Goal: Communication & Community: Answer question/provide support

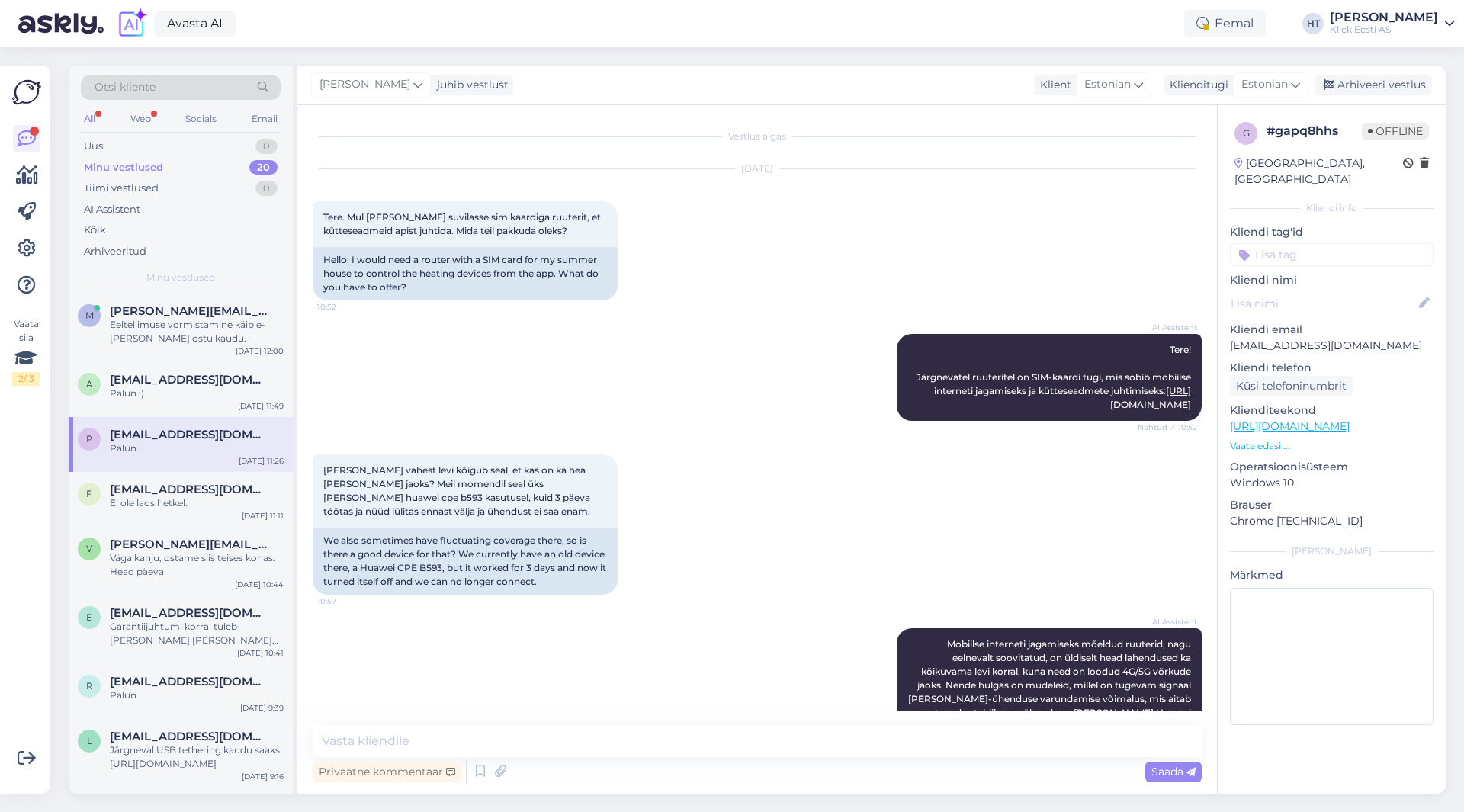
scroll to position [963, 0]
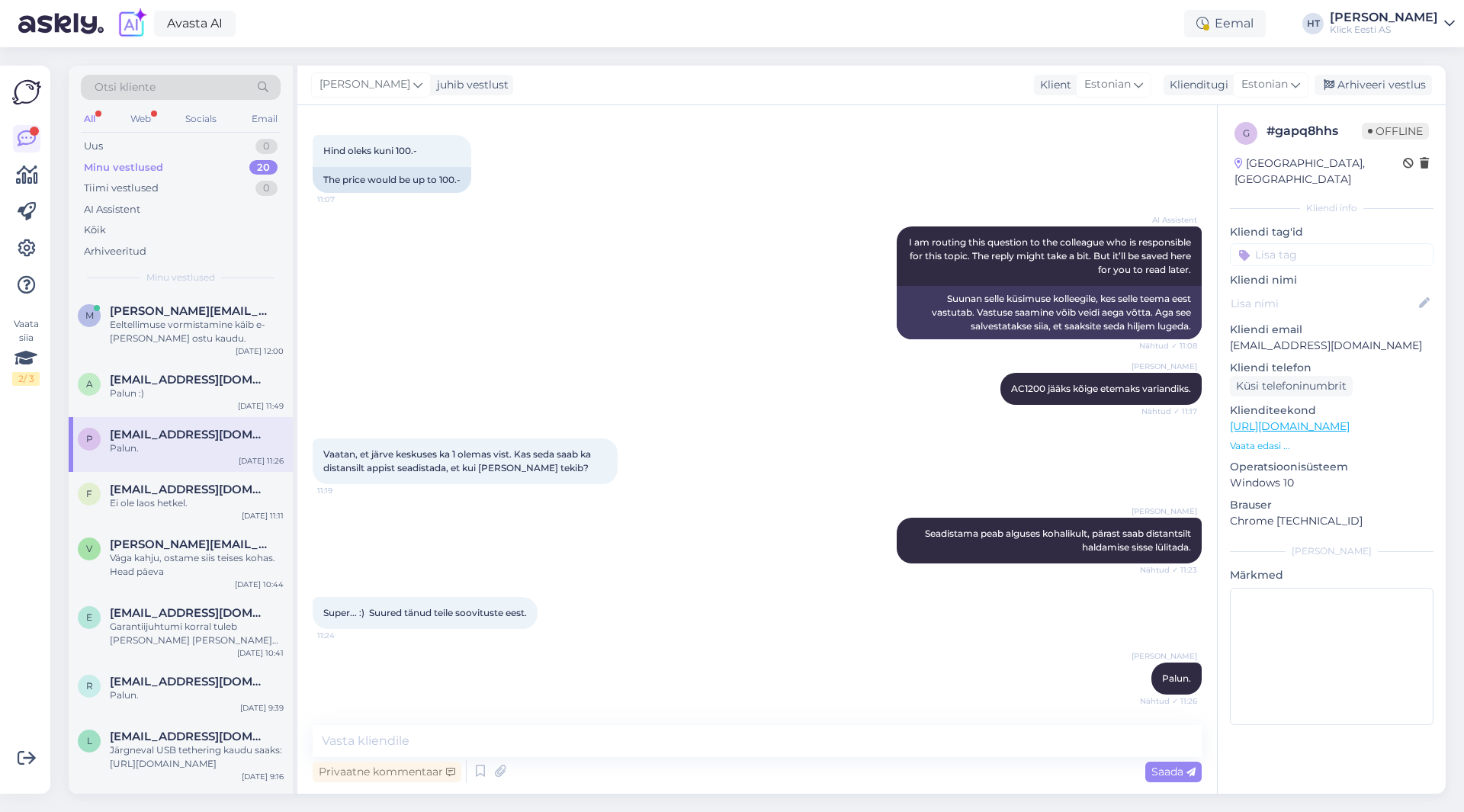
click at [221, 163] on div "Minu vestlused 20" at bounding box center [181, 168] width 200 height 22
click at [85, 122] on div "All" at bounding box center [89, 119] width 18 height 20
click at [138, 219] on div "AI Assistent" at bounding box center [181, 210] width 200 height 22
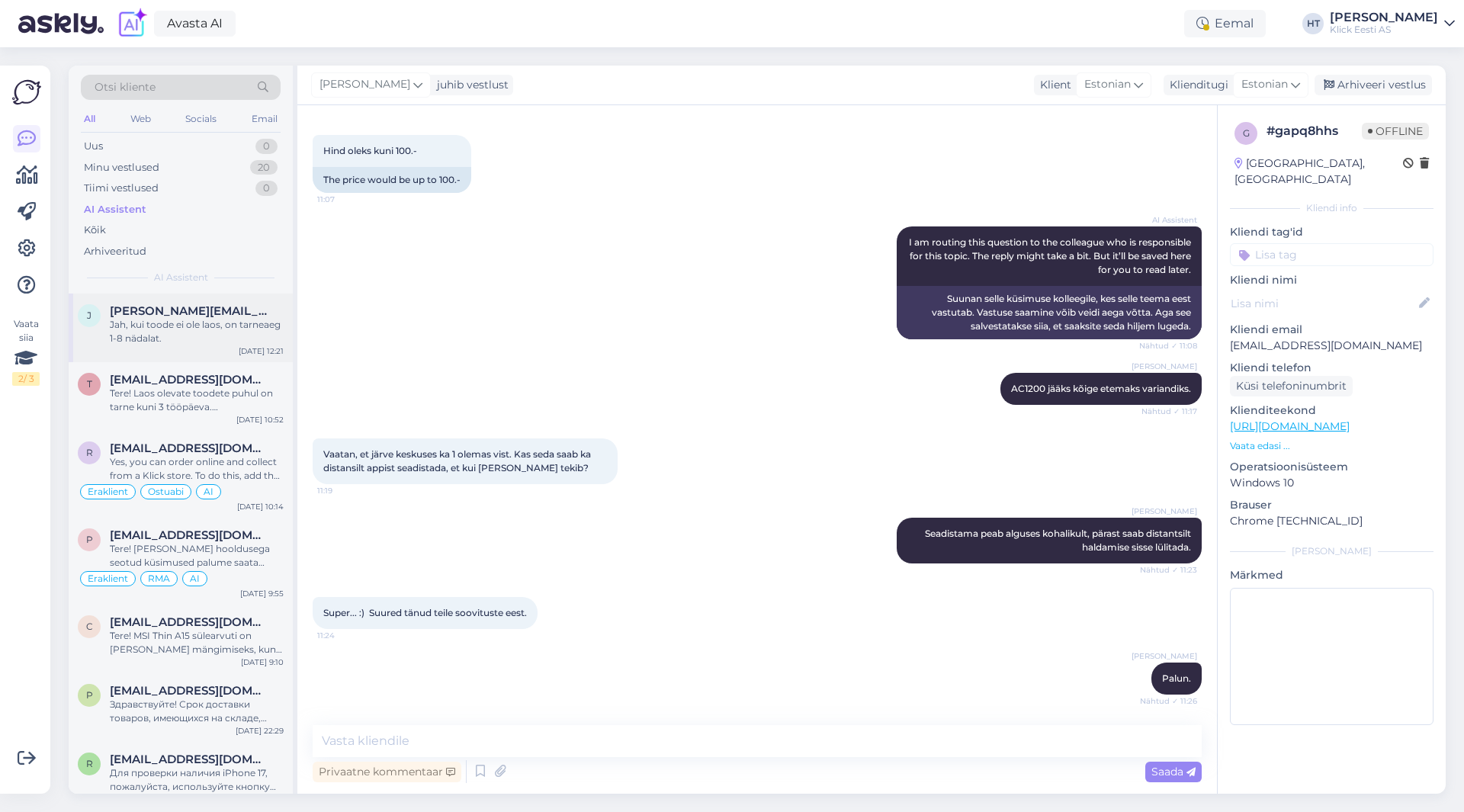
click at [175, 321] on div "Jah, kui toode ei ole laos, on tarneaeg 1-8 nädalat." at bounding box center [197, 331] width 174 height 28
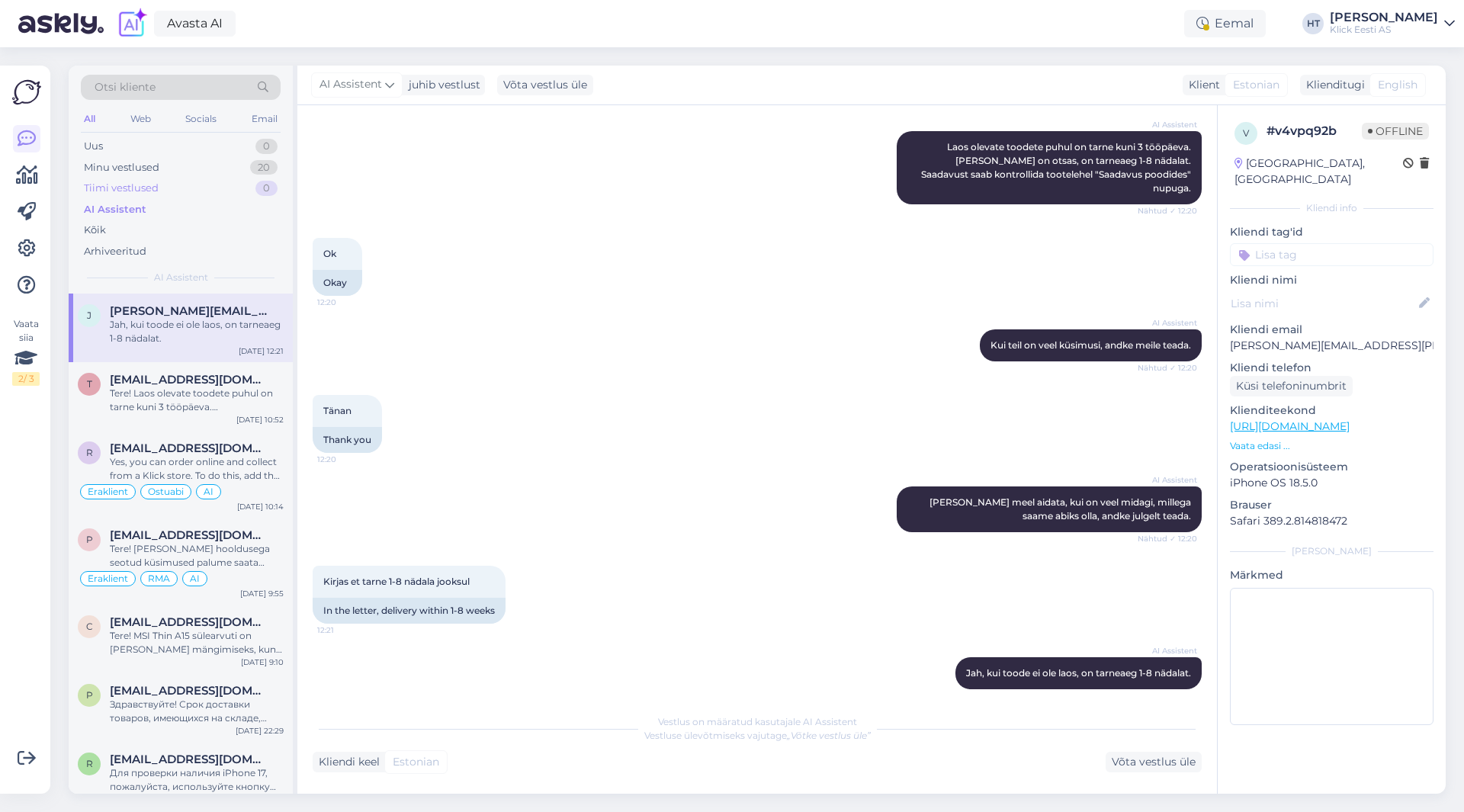
click at [199, 184] on div "Tiimi vestlused 0" at bounding box center [181, 188] width 200 height 22
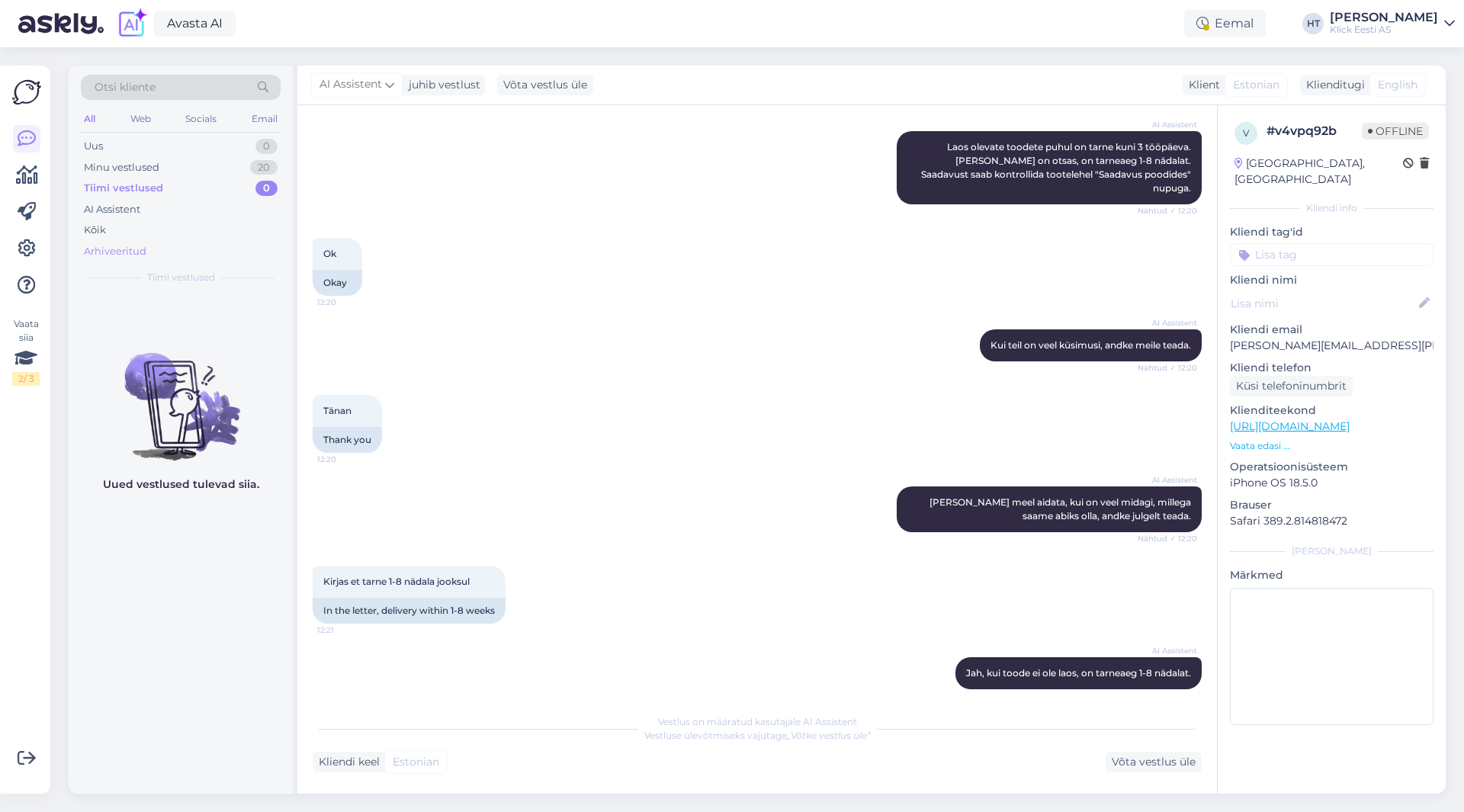
click at [165, 251] on div "Arhiveeritud" at bounding box center [181, 251] width 200 height 22
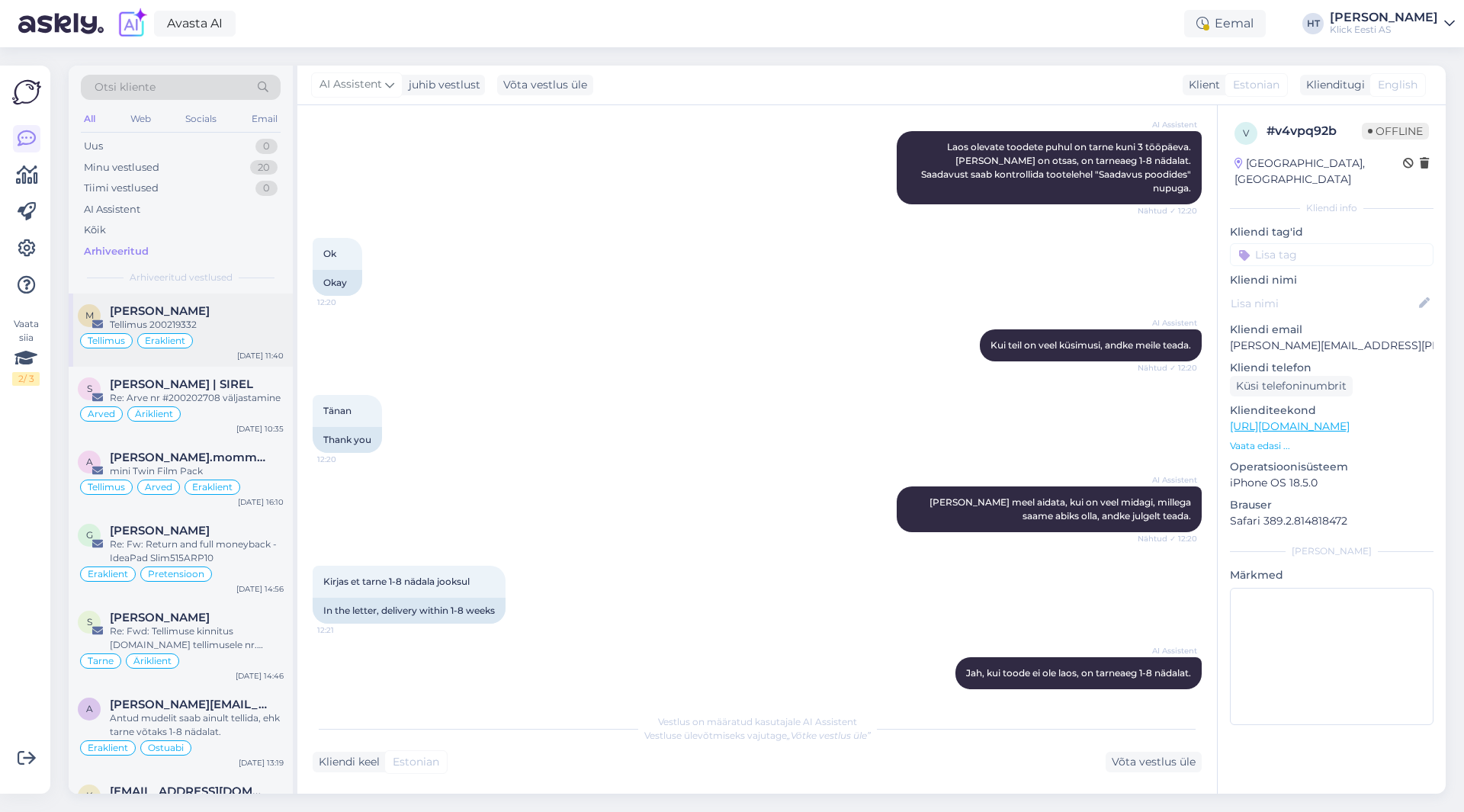
click at [226, 318] on div "Tellimus 200219332" at bounding box center [197, 324] width 174 height 14
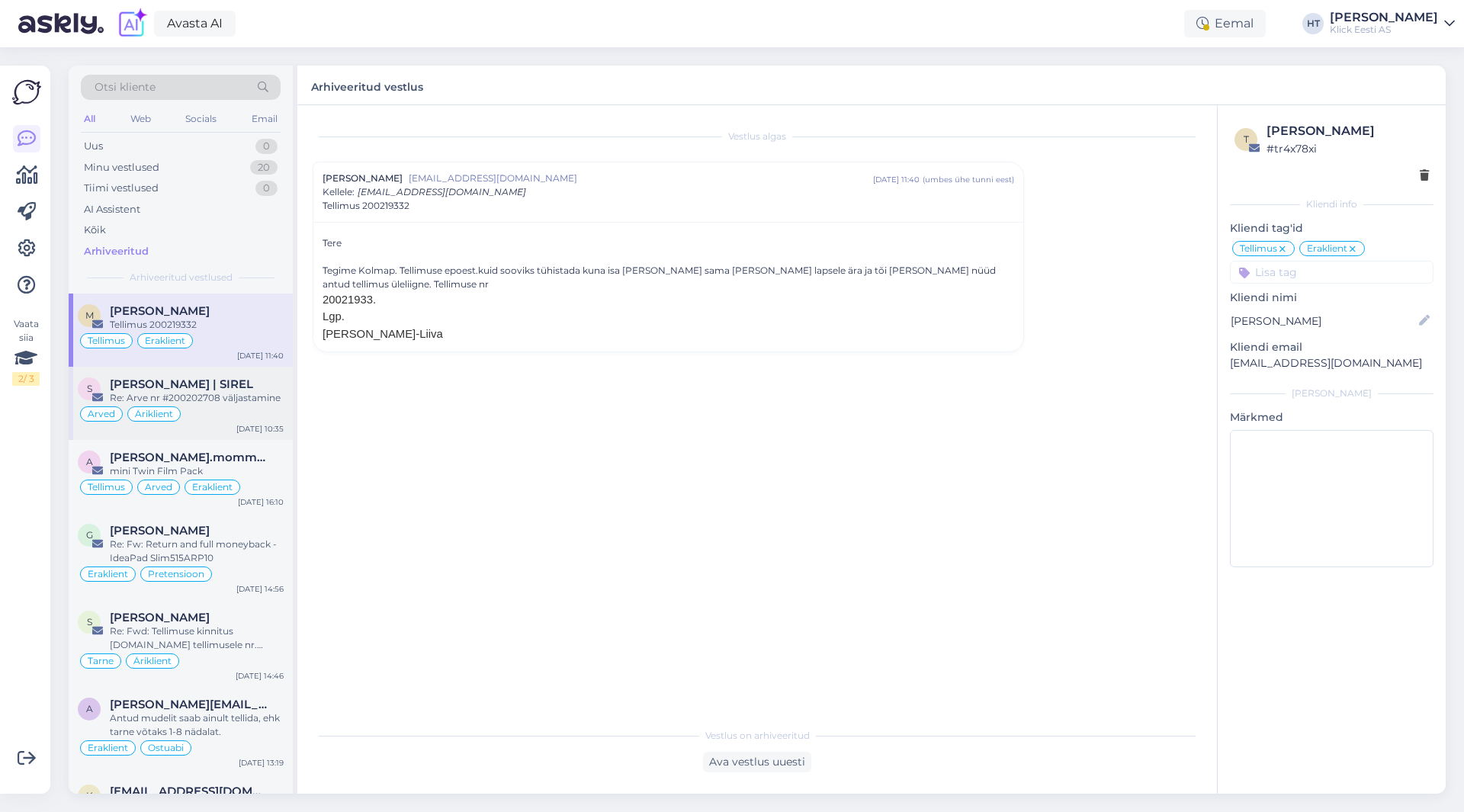
click at [228, 404] on div "Re: Arve nr #200202708 väljastamine" at bounding box center [197, 398] width 174 height 14
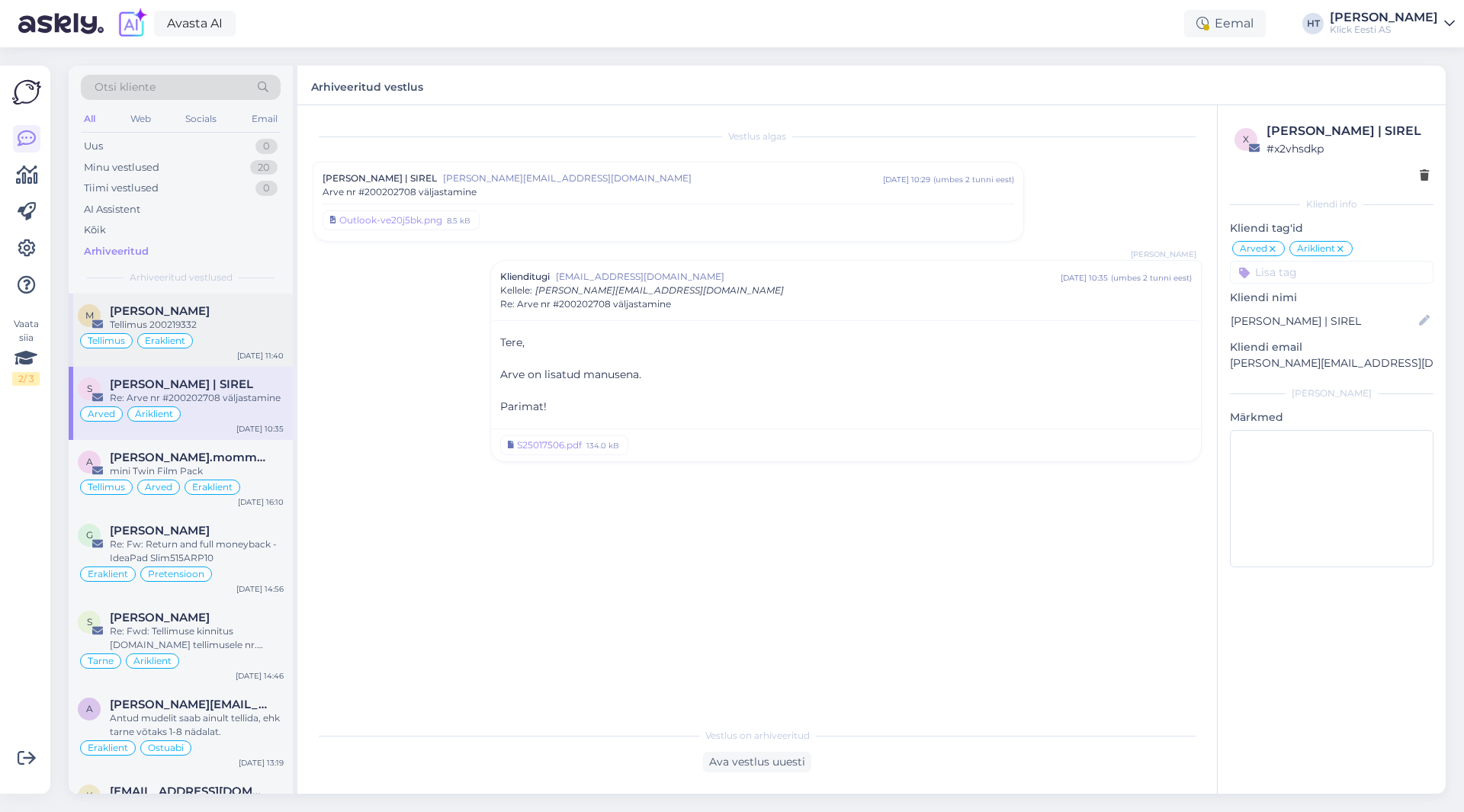
click at [226, 317] on div "[PERSON_NAME]" at bounding box center [197, 311] width 174 height 14
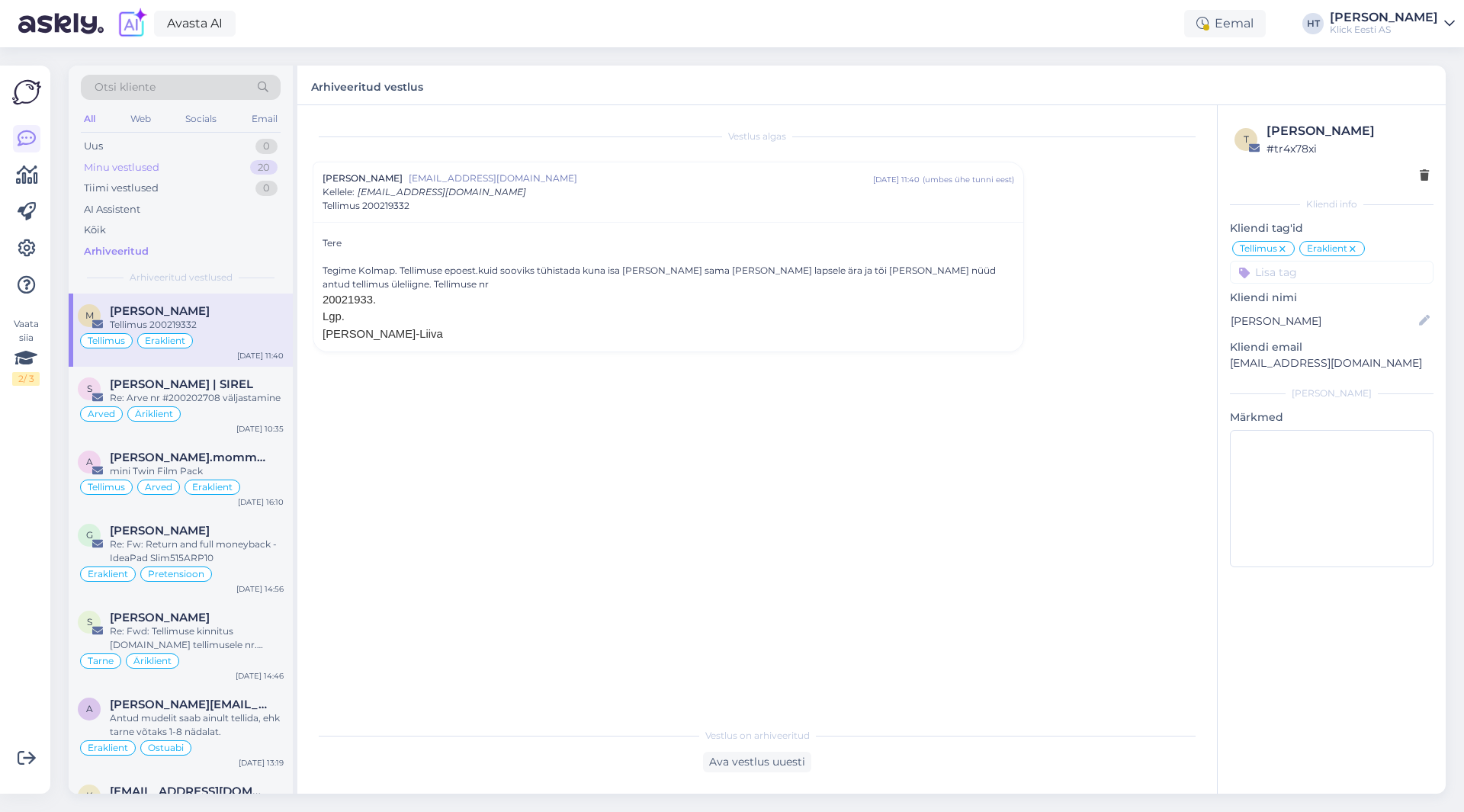
click at [201, 162] on div "Minu vestlused 20" at bounding box center [181, 168] width 200 height 22
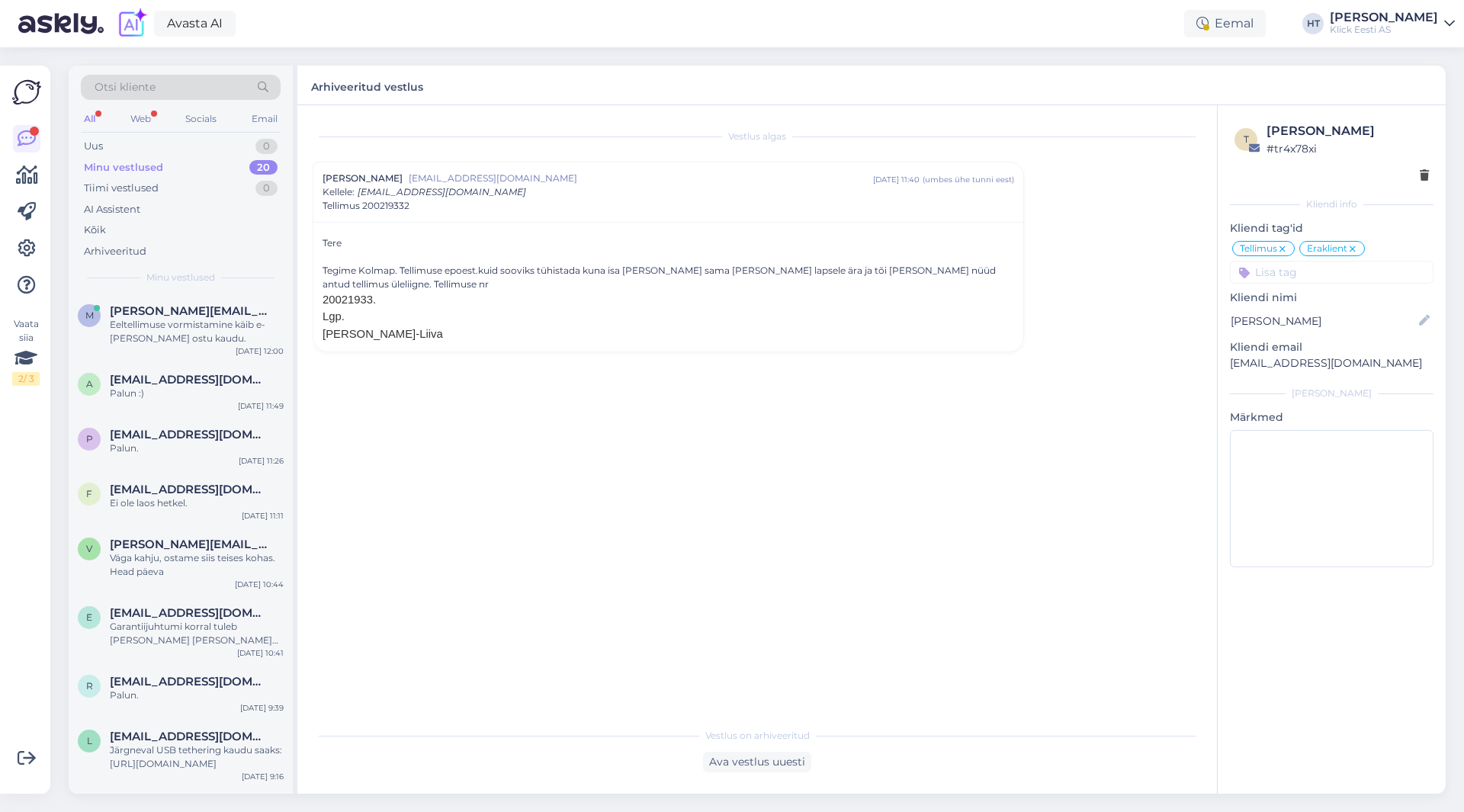
click at [169, 170] on div "Minu vestlused 20" at bounding box center [181, 168] width 200 height 22
click at [170, 202] on div "AI Assistent" at bounding box center [181, 210] width 200 height 22
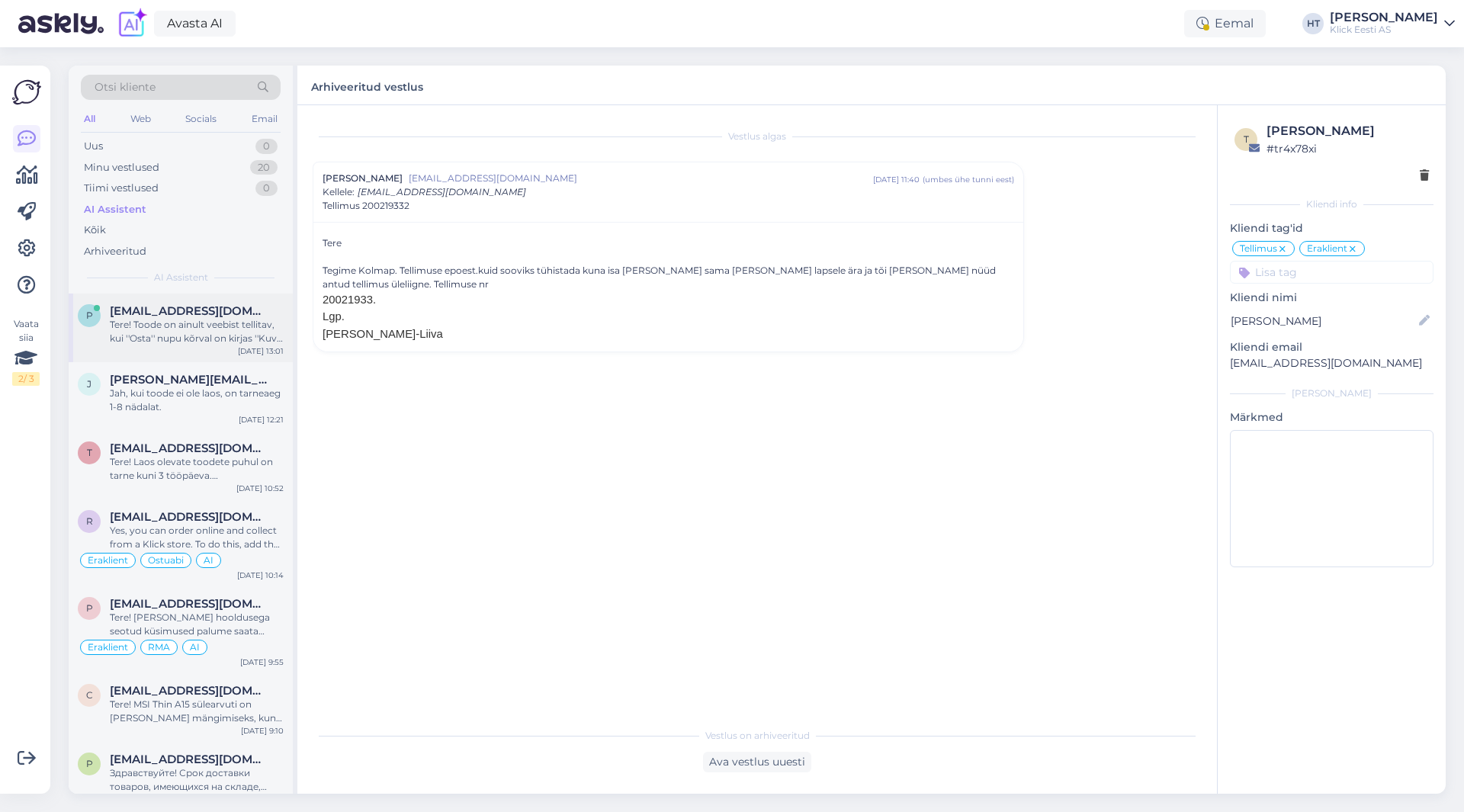
click at [206, 310] on div "[EMAIL_ADDRESS][DOMAIN_NAME]" at bounding box center [197, 311] width 174 height 14
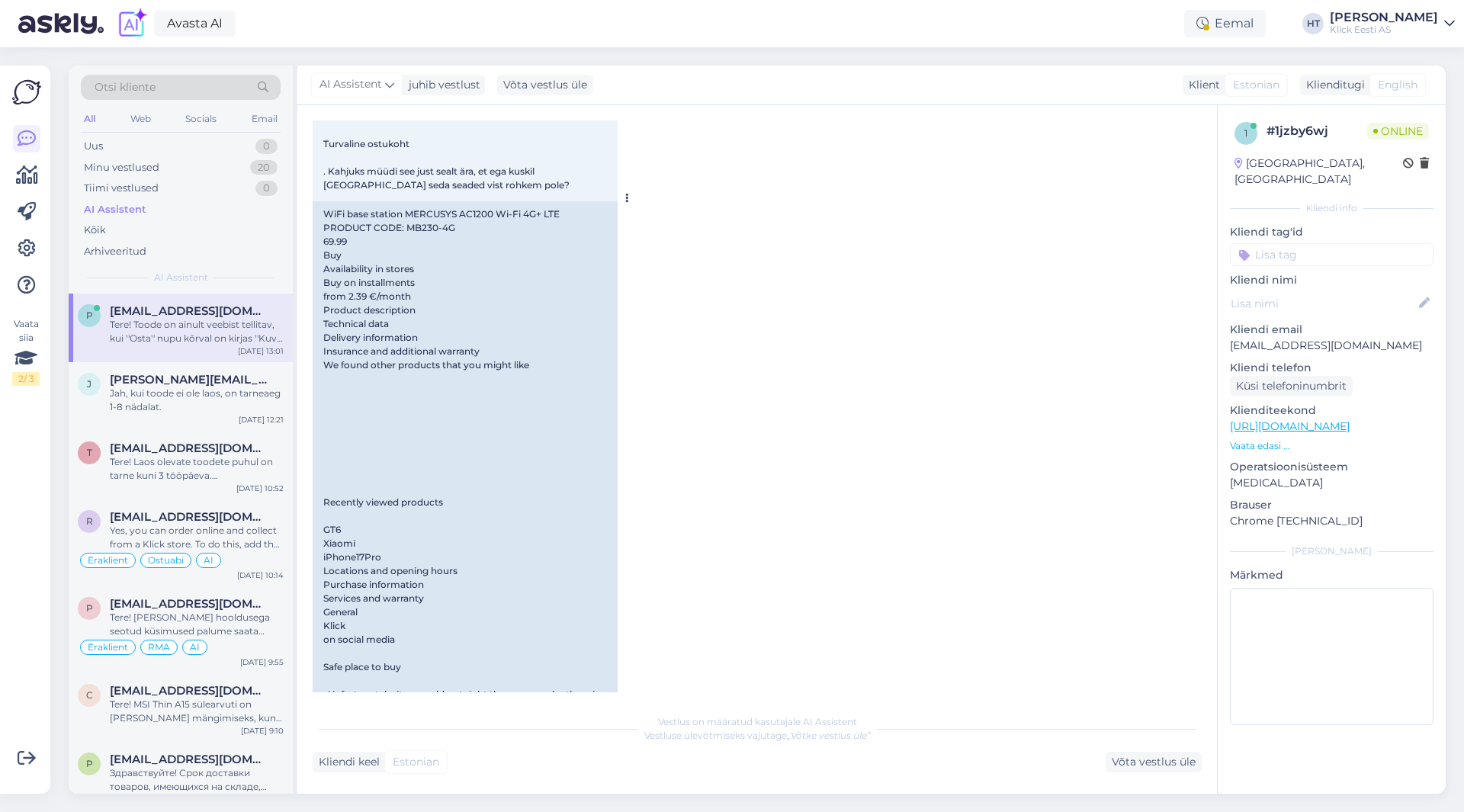
scroll to position [734, 0]
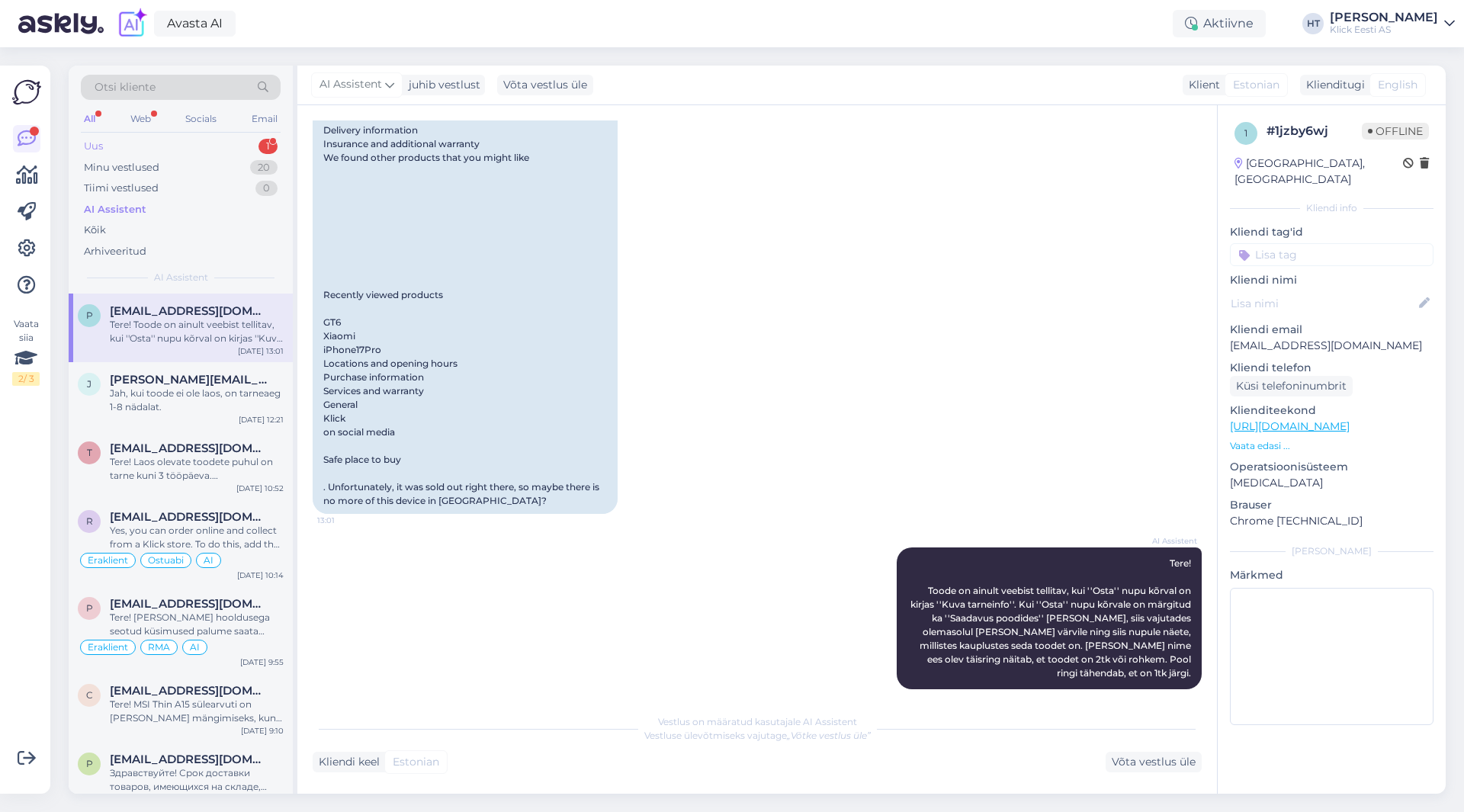
click at [214, 151] on div "Uus 1" at bounding box center [181, 146] width 200 height 22
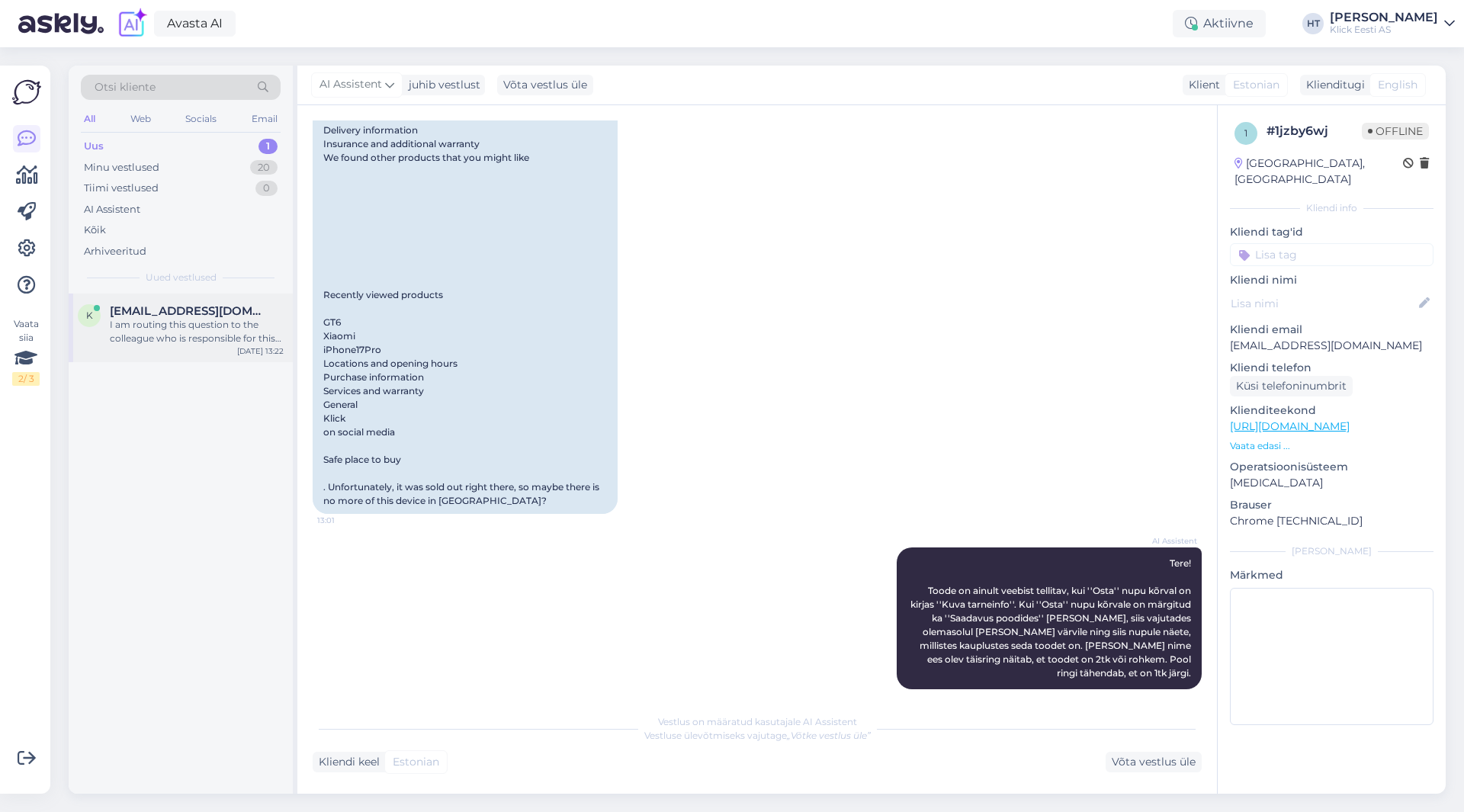
click at [238, 325] on div "I am routing this question to the colleague who is responsible for this topic. …" at bounding box center [197, 331] width 174 height 28
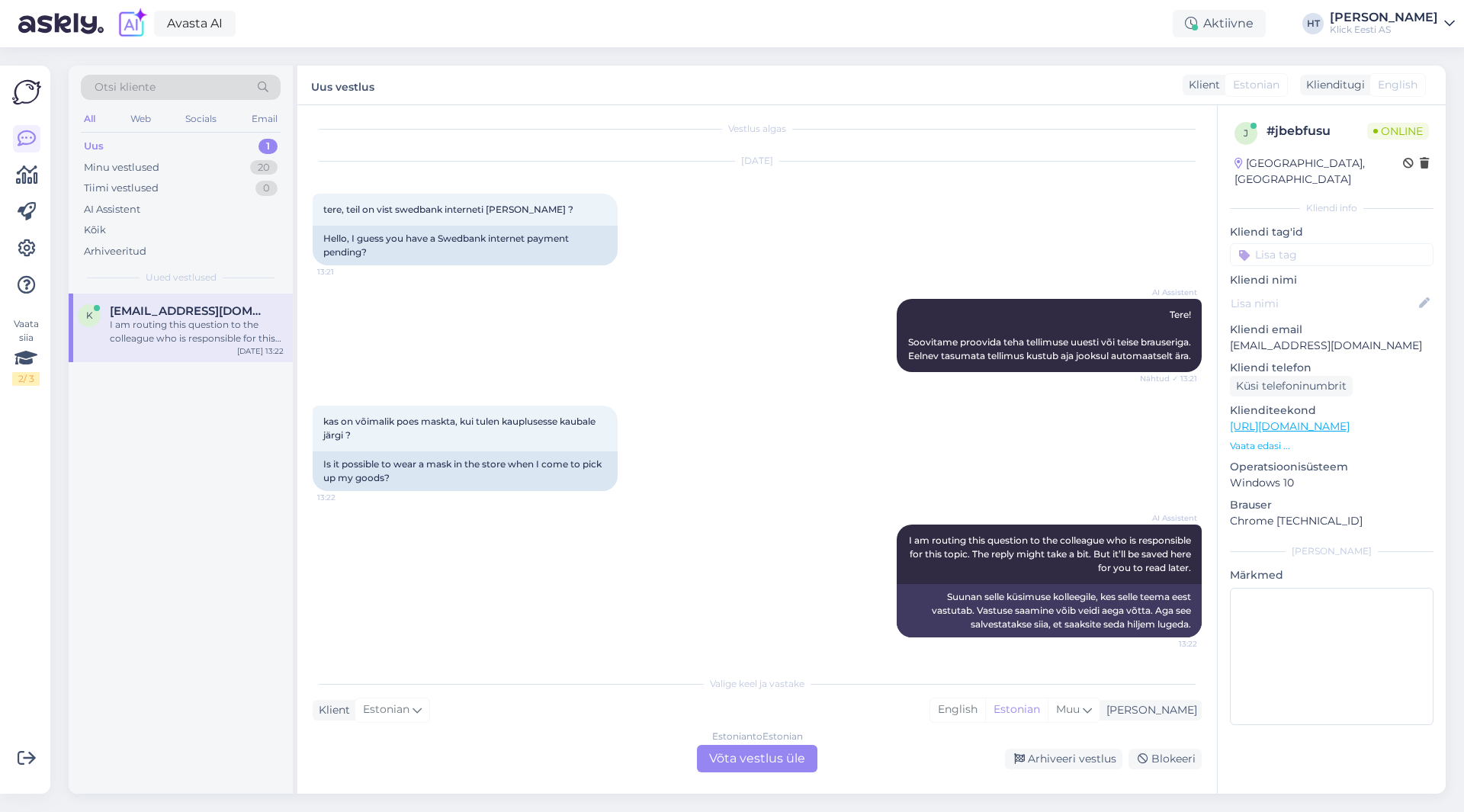
click at [752, 760] on div "Estonian to Estonian Võta vestlus üle" at bounding box center [757, 759] width 121 height 28
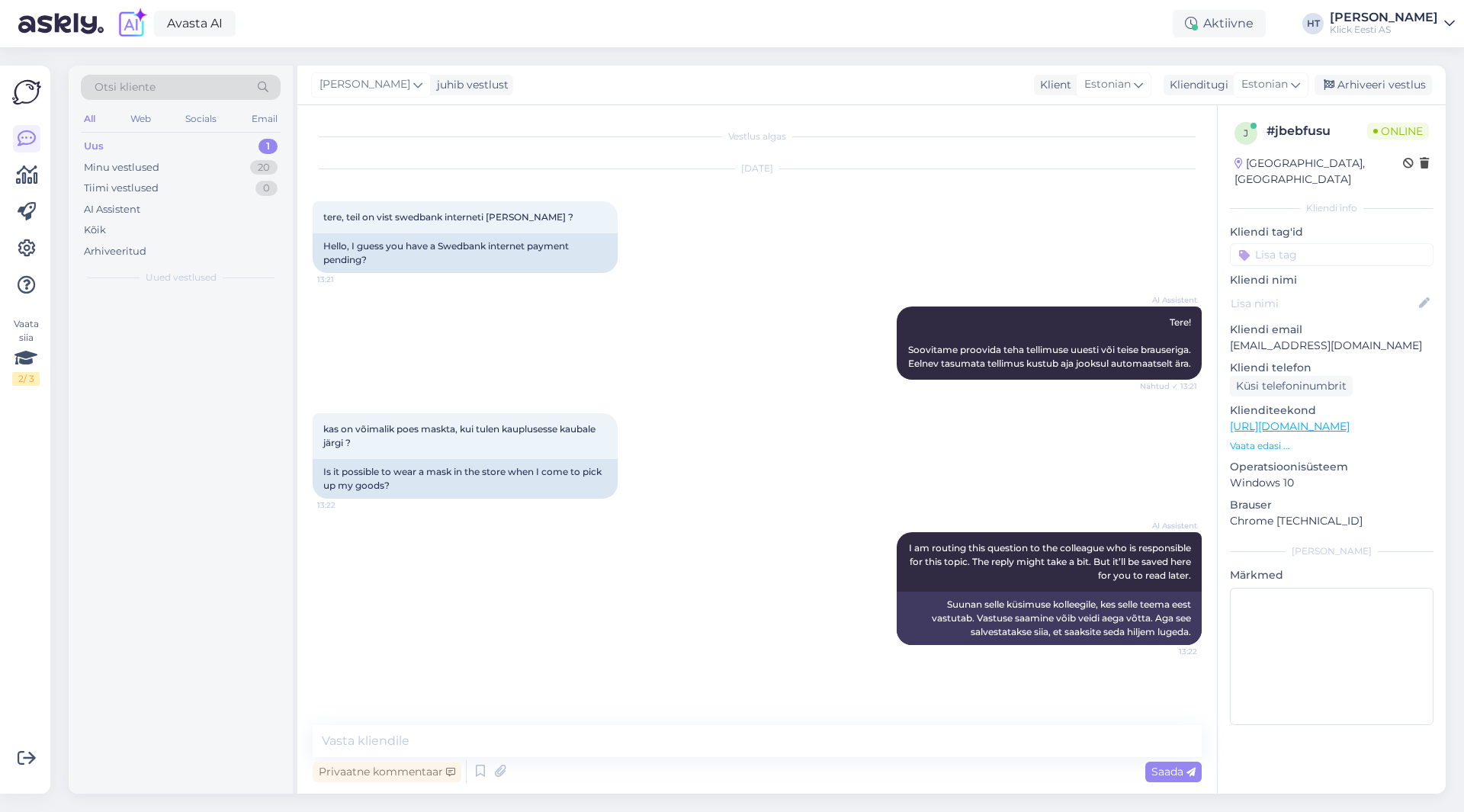
scroll to position [0, 0]
click at [733, 748] on textarea at bounding box center [757, 741] width 889 height 32
click at [205, 88] on div "Otsi kliente" at bounding box center [181, 87] width 200 height 25
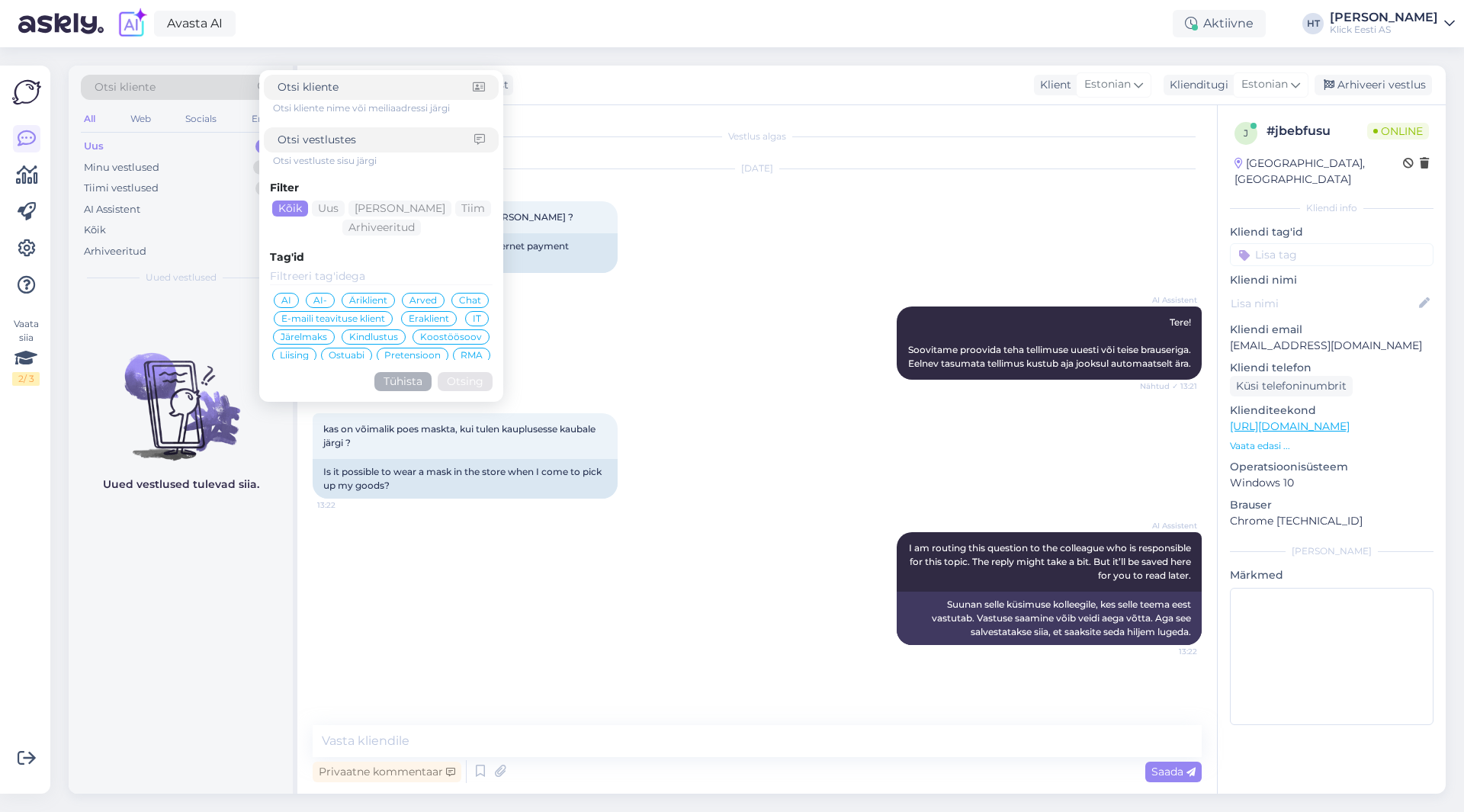
click at [368, 134] on input at bounding box center [376, 140] width 197 height 16
click at [814, 457] on div "kas on võimalik poes maskta, kui tulen kauplusesse kaubale järgi ? 13:22 Is it …" at bounding box center [757, 456] width 889 height 119
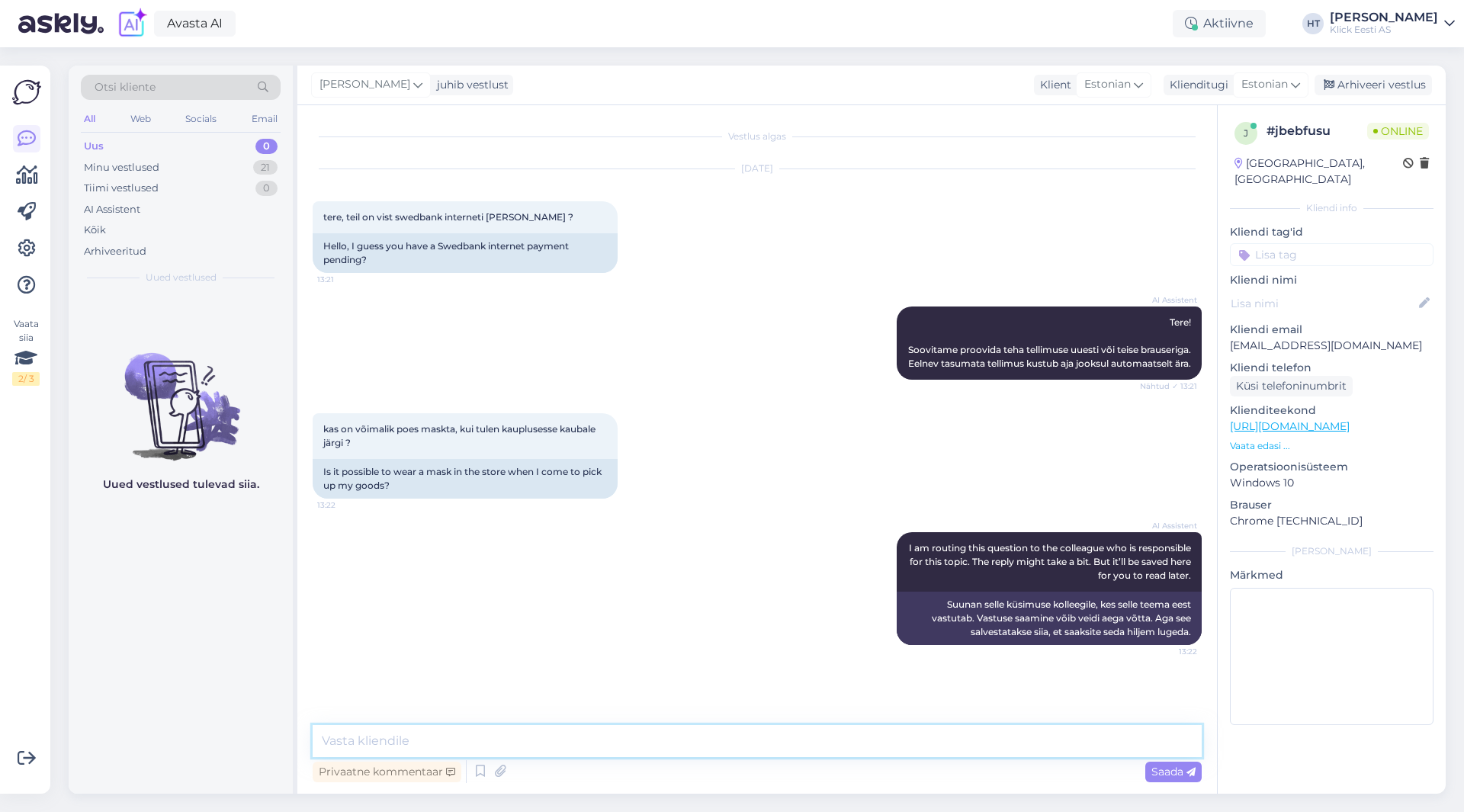
click at [717, 743] on textarea at bounding box center [757, 741] width 889 height 32
type textarea "T"
type textarea "[PERSON_NAME] ettemaksu alusel, ehk enne peab ära maksma kui tellimus töösse pa…"
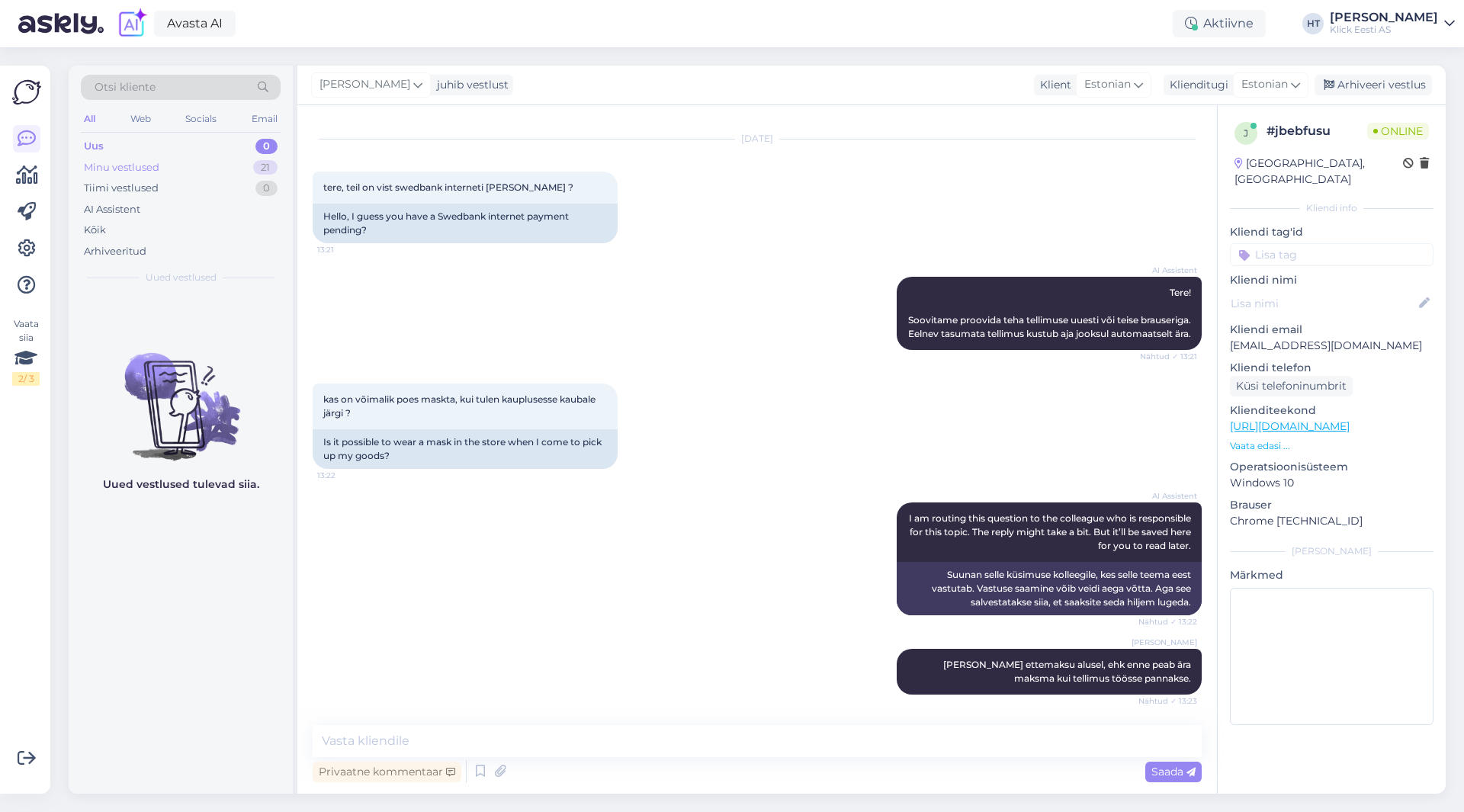
click at [231, 166] on div "Minu vestlused 21" at bounding box center [181, 168] width 200 height 22
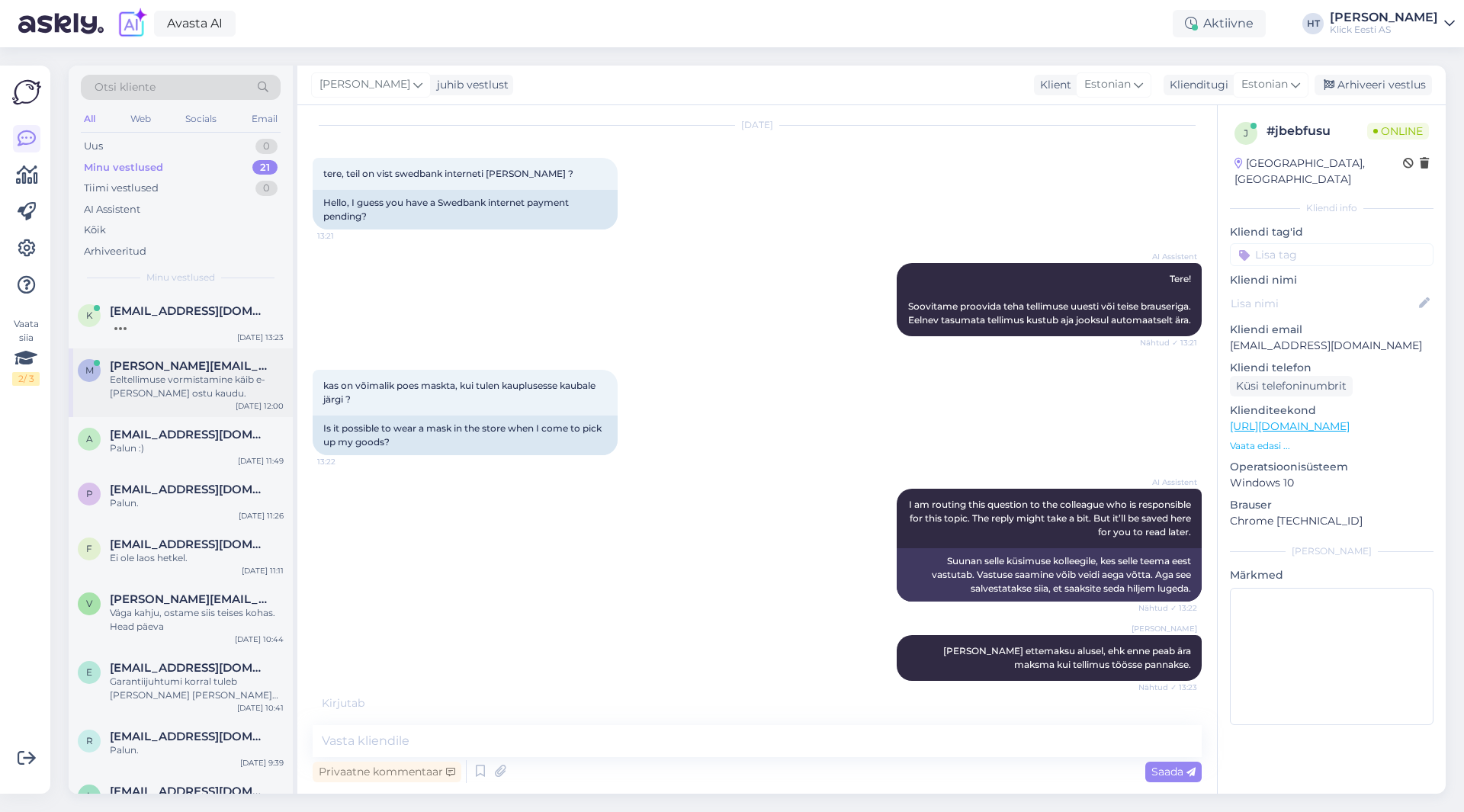
click at [199, 377] on div "Eeltellimuse vormistamine käib e-[PERSON_NAME] ostu kaudu." at bounding box center [197, 387] width 174 height 28
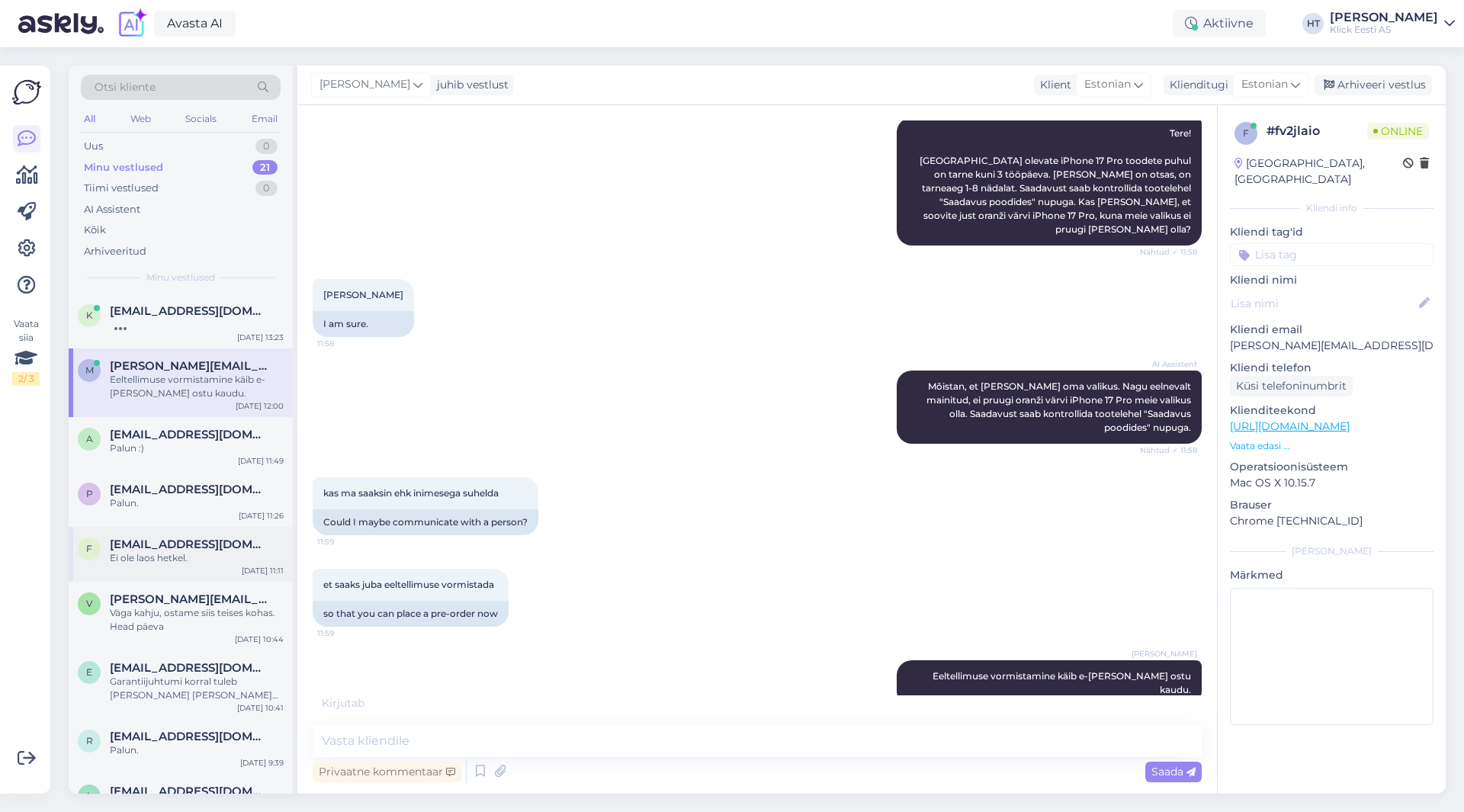
scroll to position [173, 0]
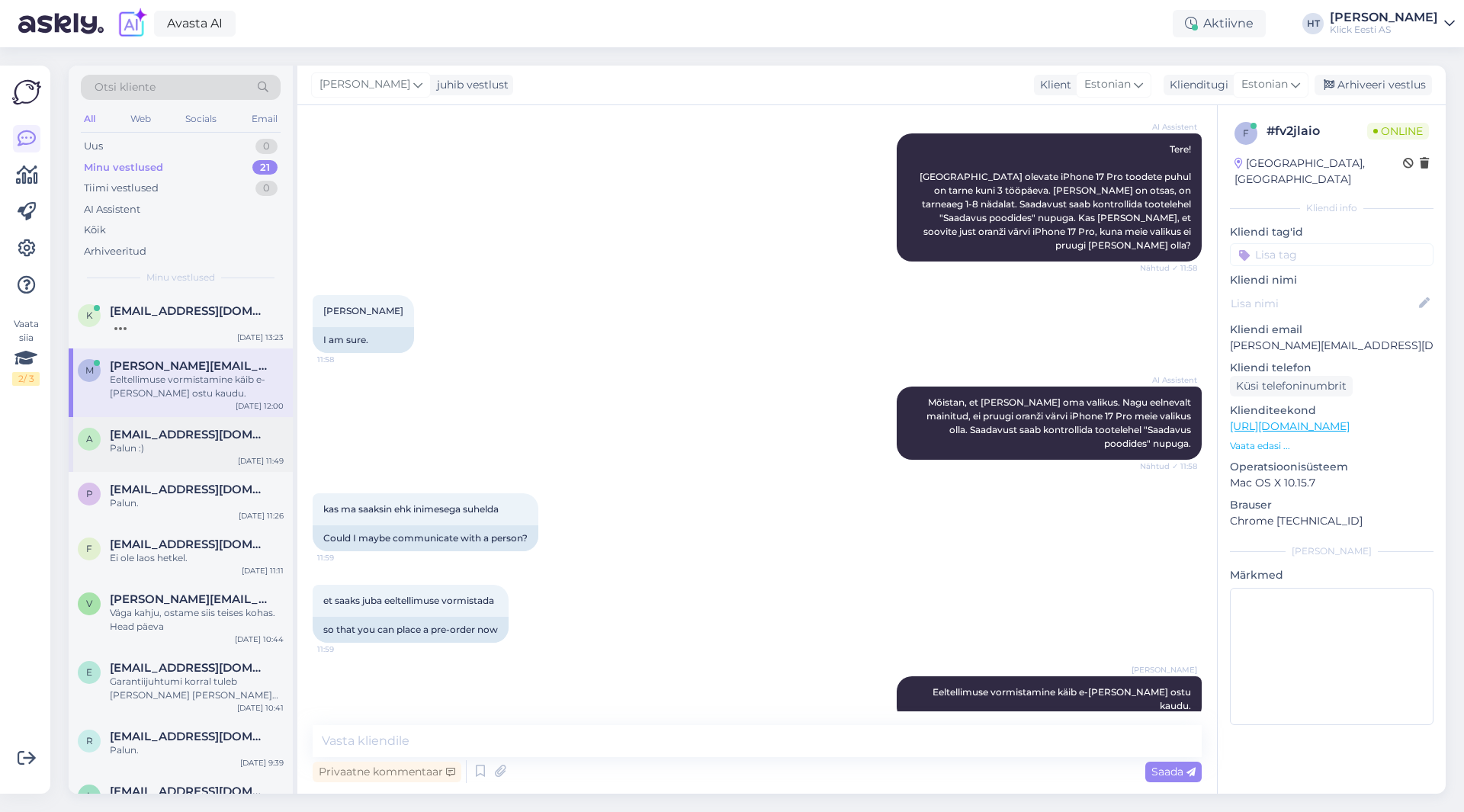
click at [215, 452] on div "Palun :)" at bounding box center [197, 448] width 174 height 14
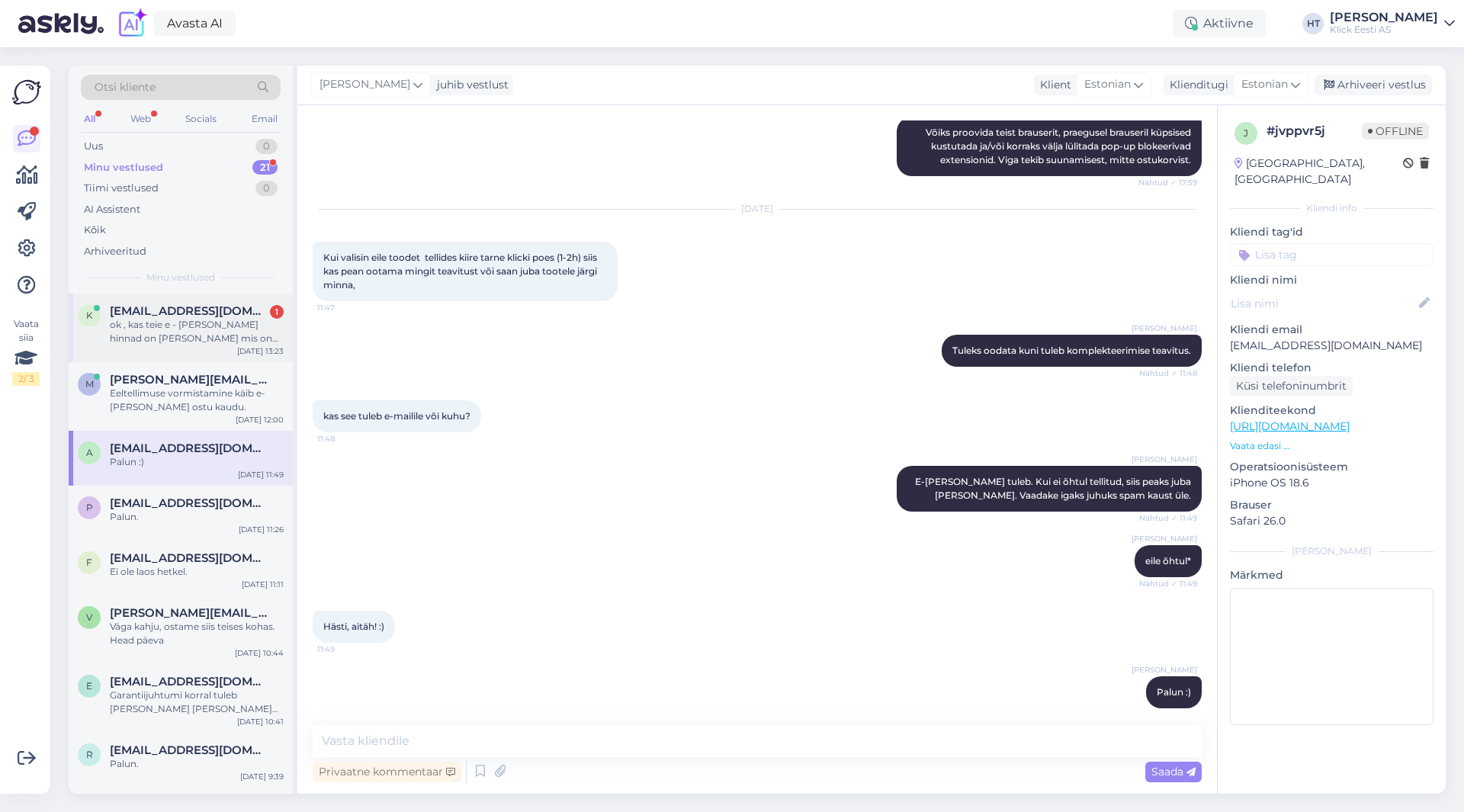
click at [202, 344] on div "ok , kas teie e - [PERSON_NAME] hinnad on [PERSON_NAME] mis on kauplustes ? ses…" at bounding box center [197, 331] width 174 height 28
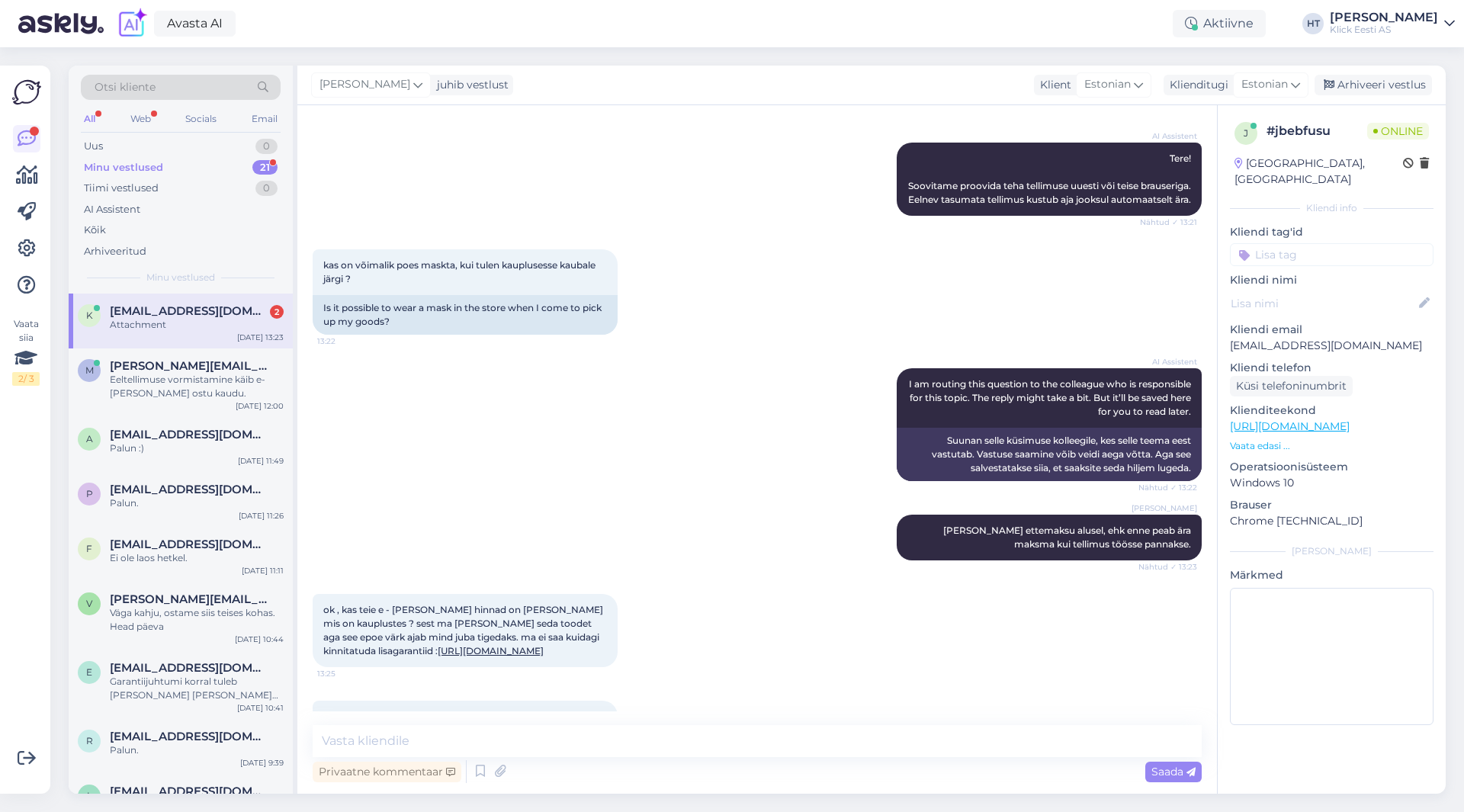
scroll to position [325, 0]
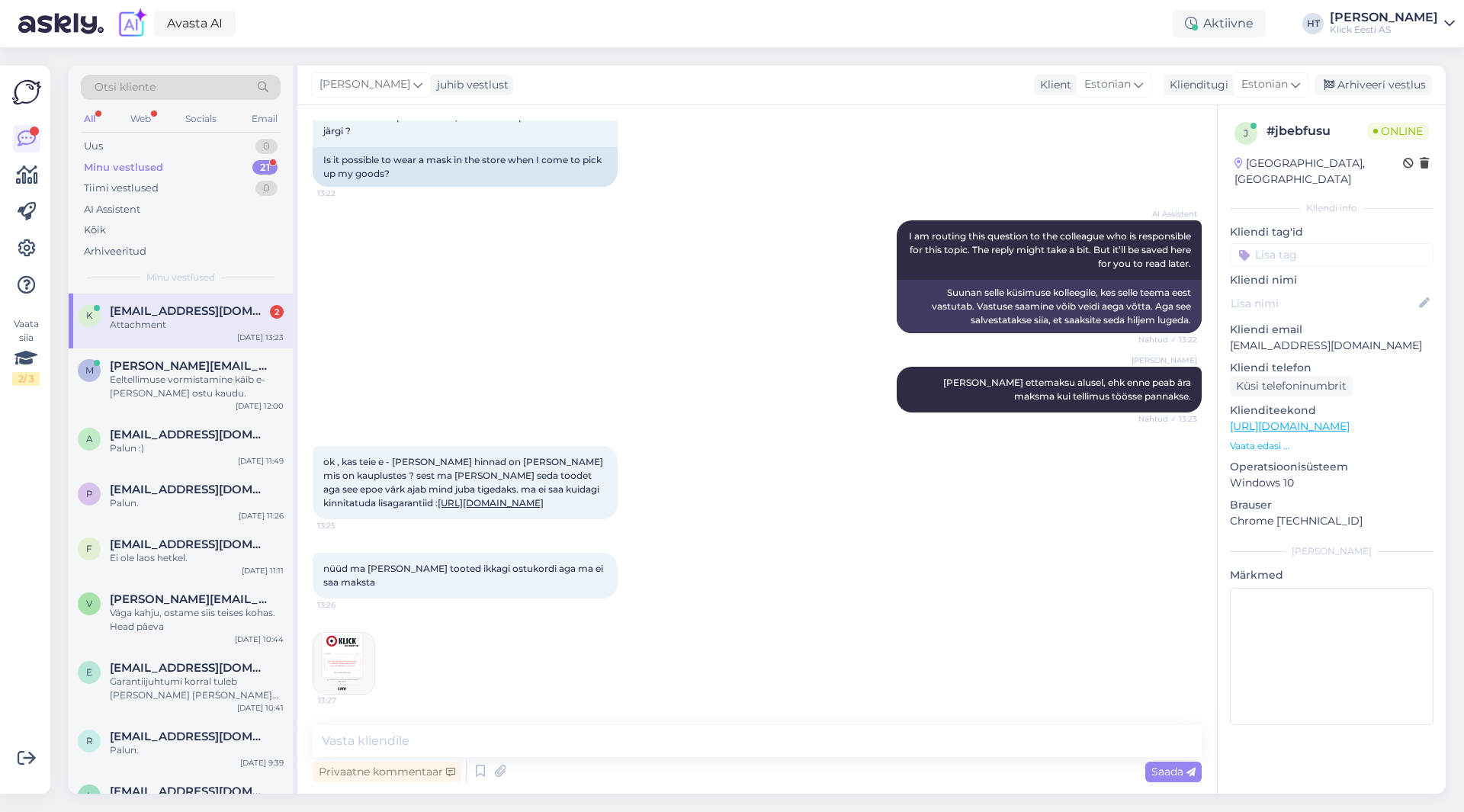
click at [363, 666] on img at bounding box center [344, 663] width 61 height 61
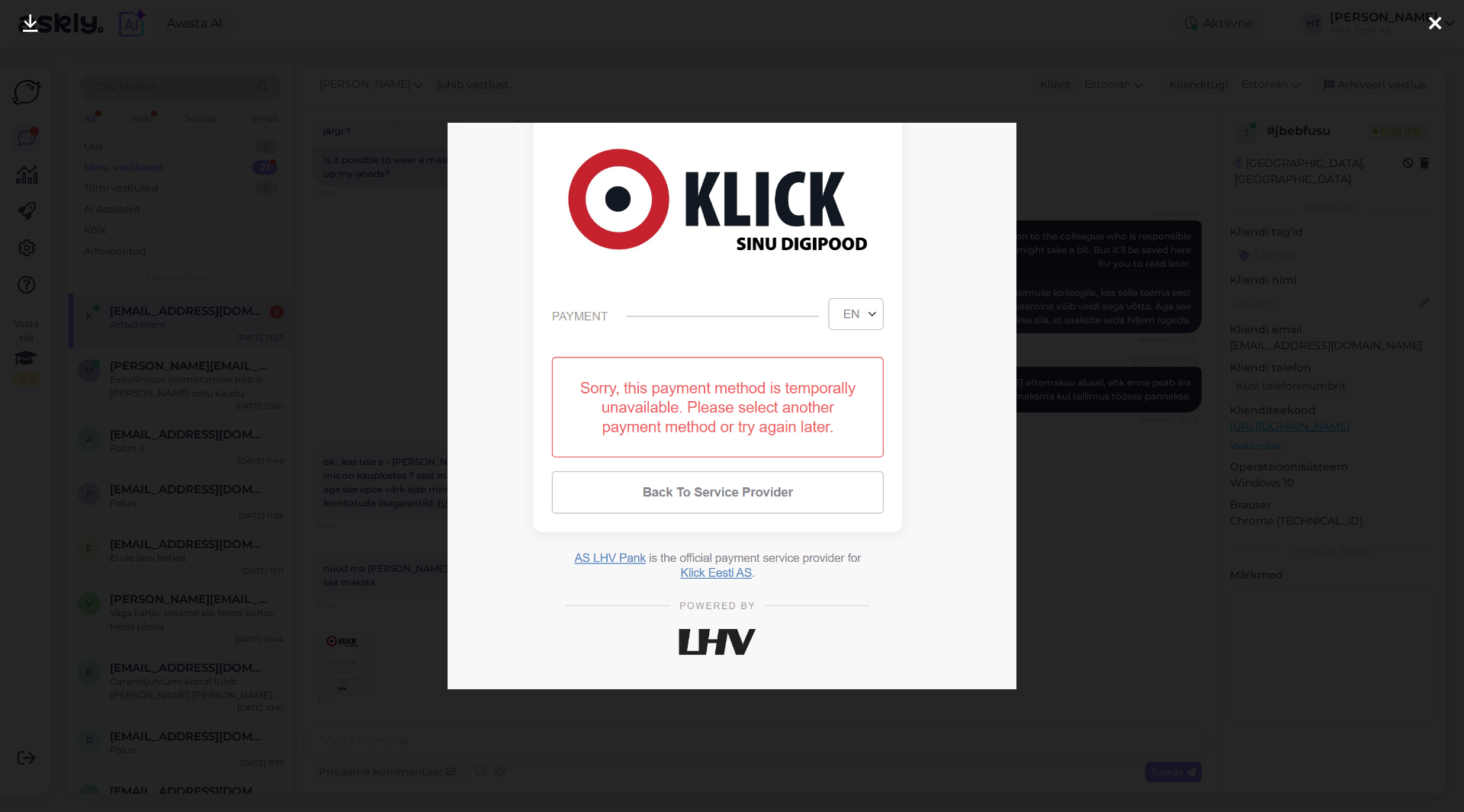
click at [644, 737] on div at bounding box center [732, 406] width 1464 height 812
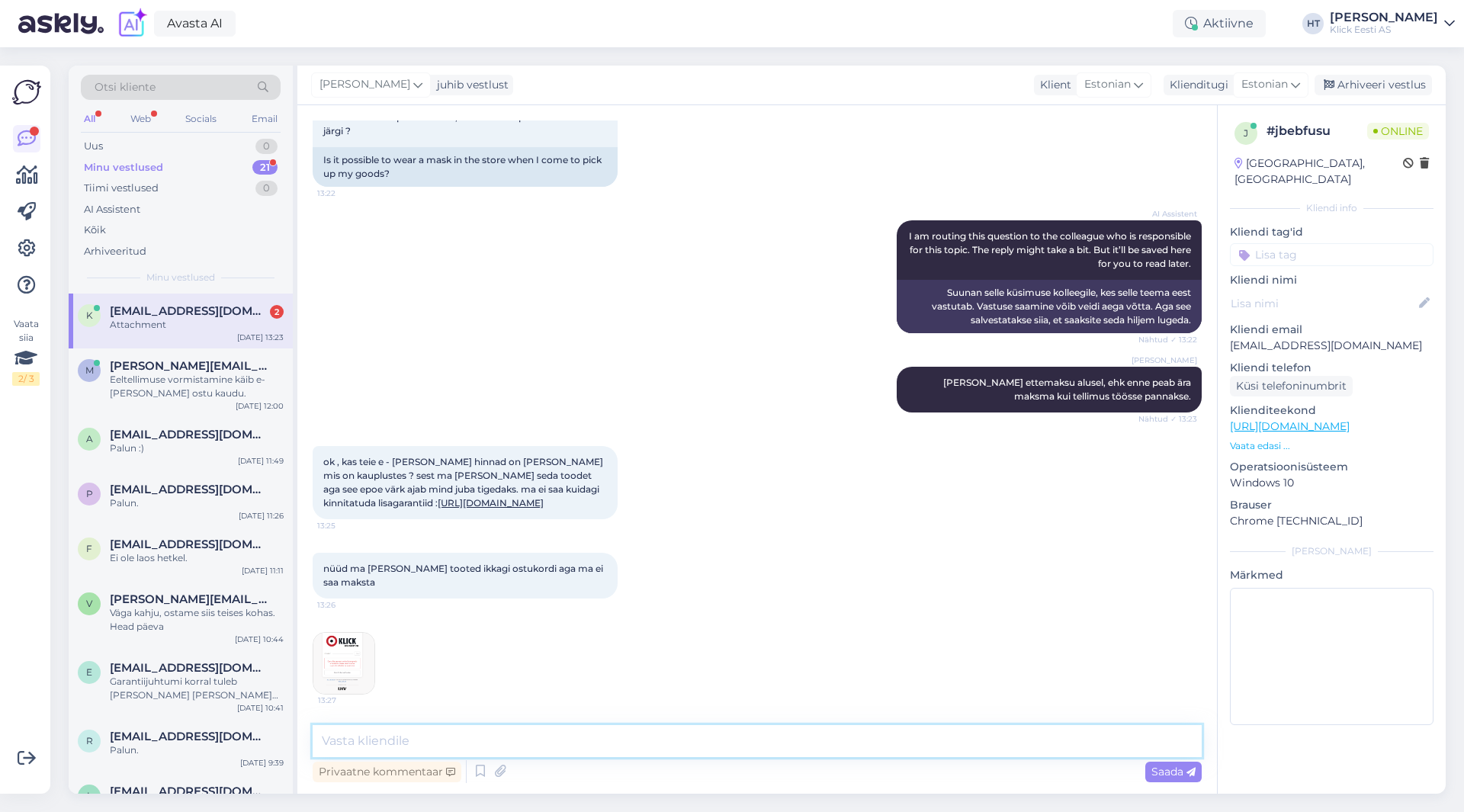
click at [629, 744] on textarea at bounding box center [757, 741] width 889 height 32
type textarea "Tuleks proovida Visa/Mastercard mkasemeetodit hetkel, sellega peaks saama."
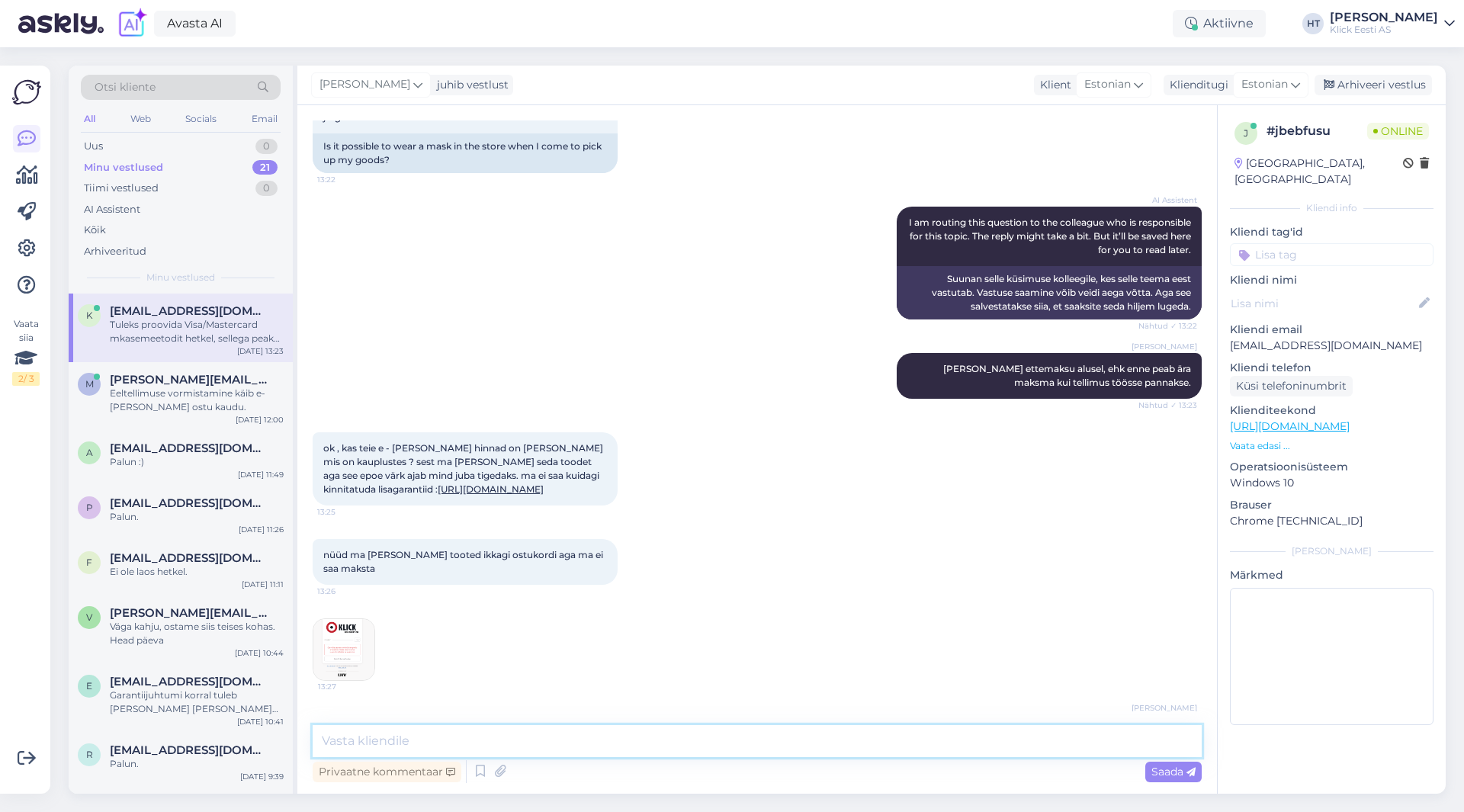
scroll to position [405, 0]
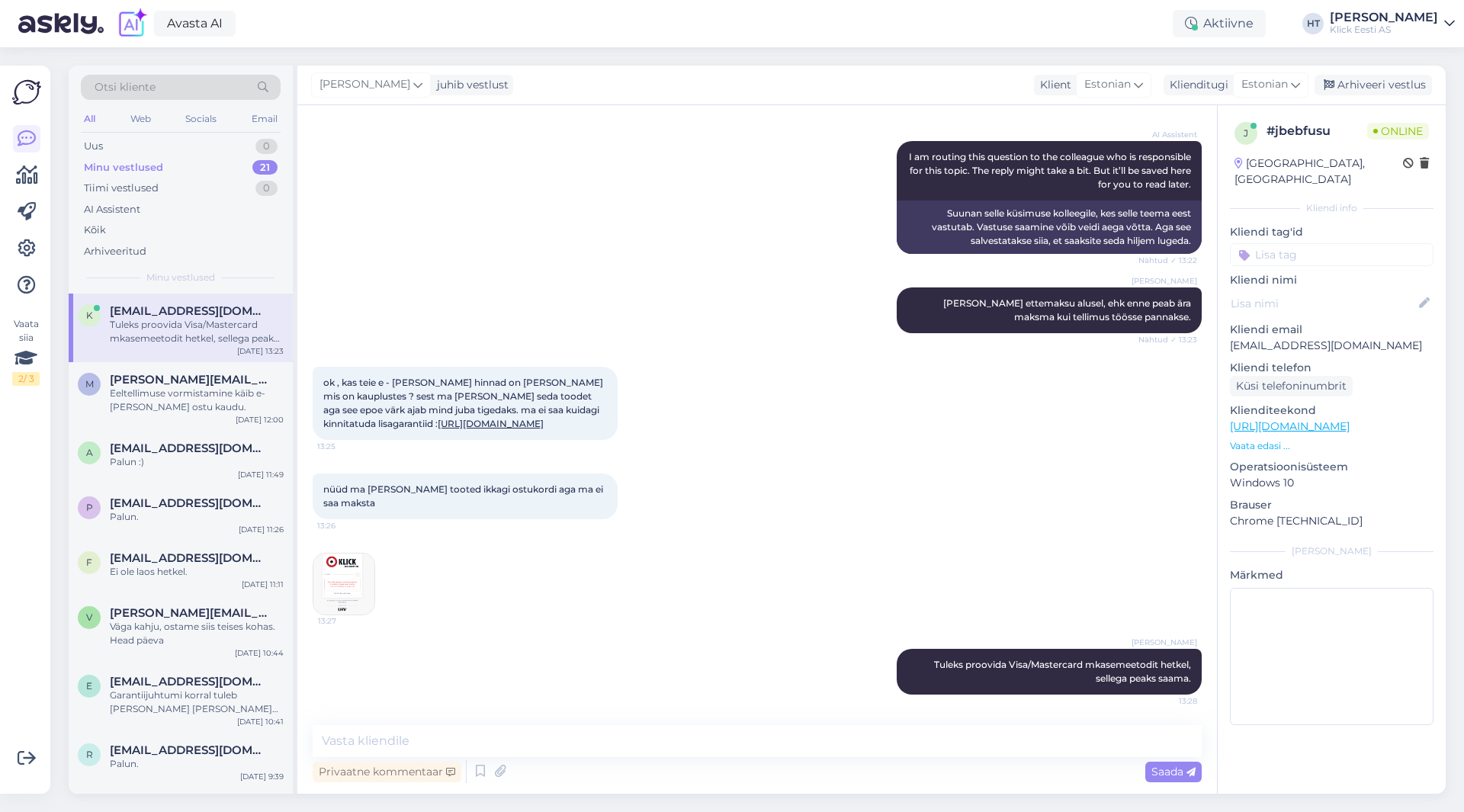
click at [528, 201] on div "AI Assistent I am routing this question to the colleague who is responsible for…" at bounding box center [757, 198] width 889 height 146
click at [757, 314] on div "[PERSON_NAME] [PERSON_NAME] ettemaksu alusel, ehk enne peab ära maksma kui tell…" at bounding box center [757, 310] width 889 height 79
